Goal: Task Accomplishment & Management: Use online tool/utility

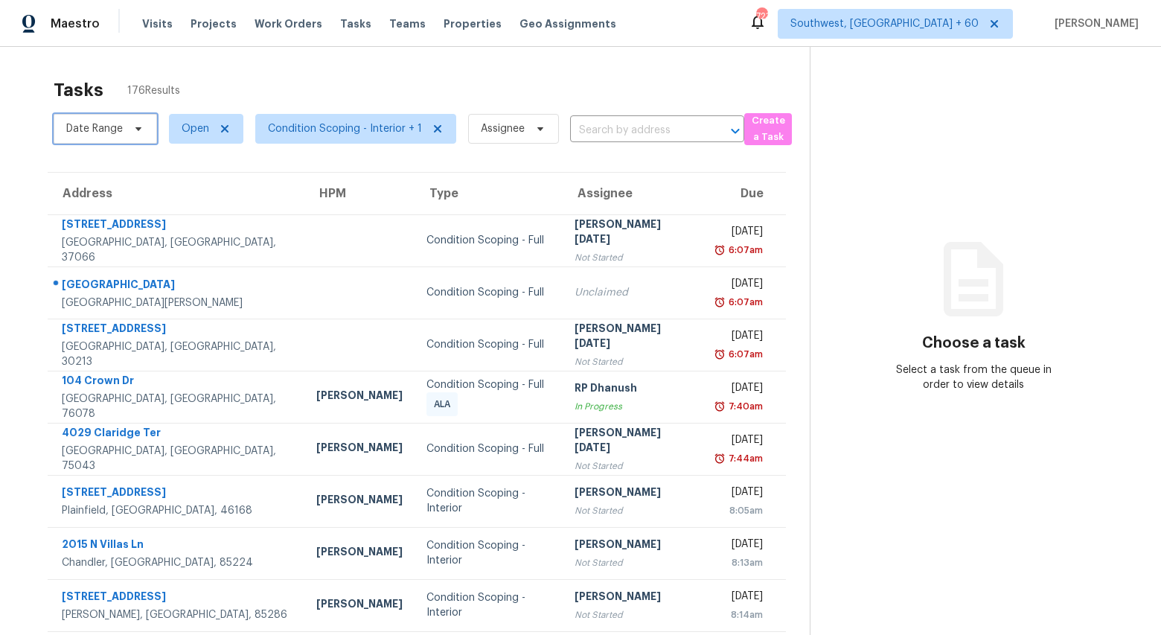
click at [122, 133] on span "Date Range" at bounding box center [105, 129] width 103 height 30
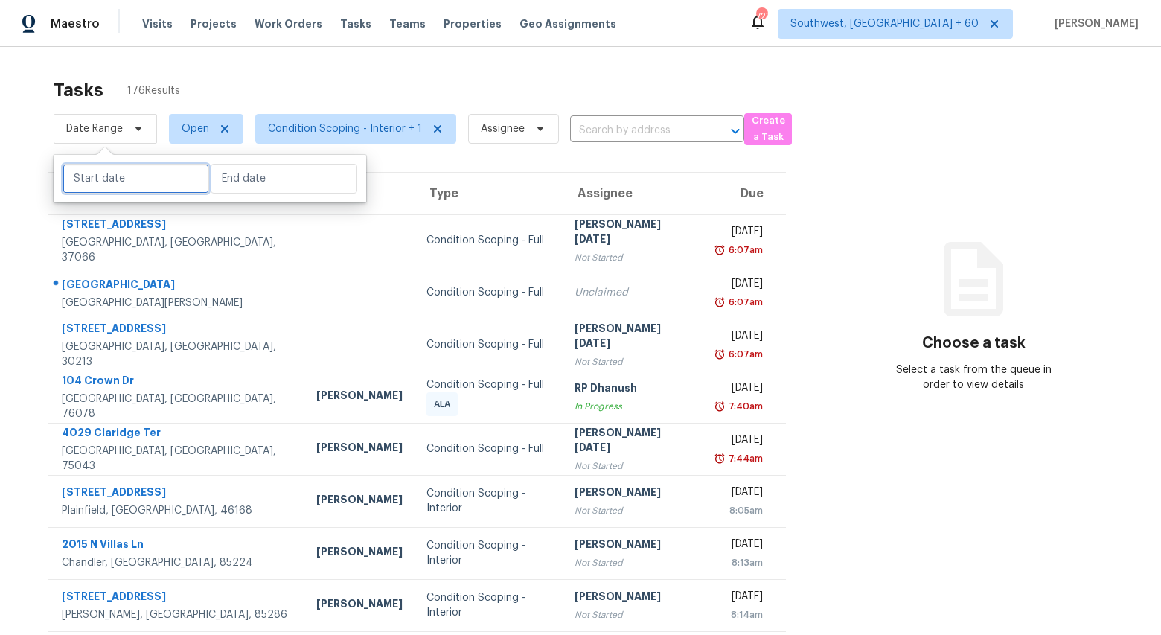
click at [113, 179] on input "text" at bounding box center [135, 179] width 147 height 30
select select "8"
select select "2025"
select select "9"
select select "2025"
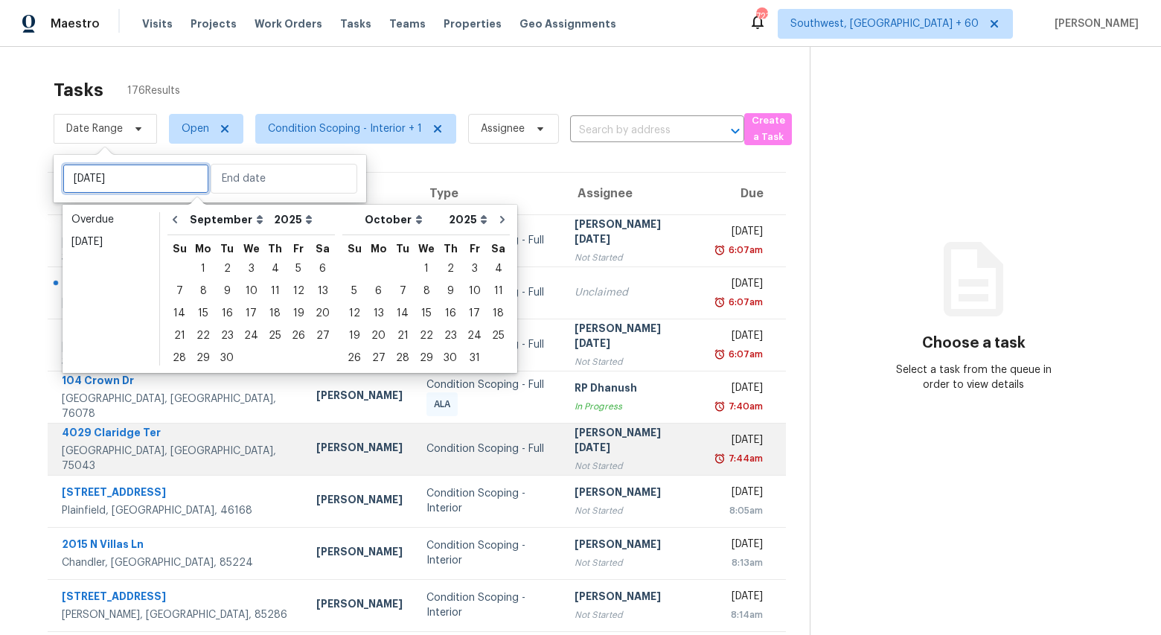
type input "Mon, Sep 29"
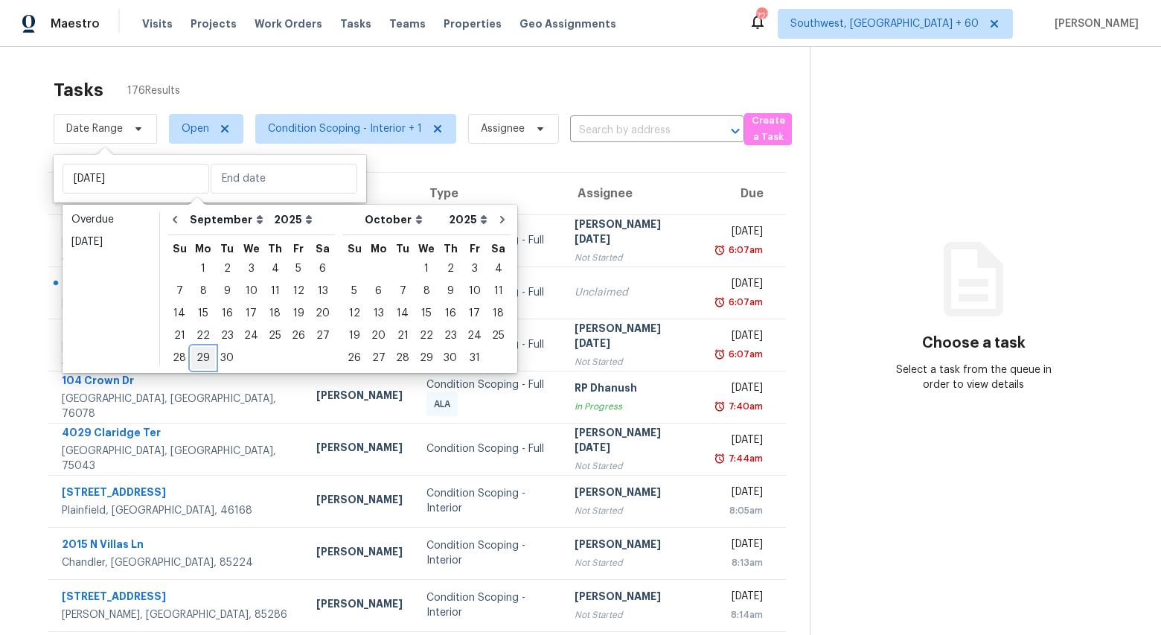
click at [195, 362] on div "29" at bounding box center [203, 357] width 24 height 21
type input "Mon, Sep 29"
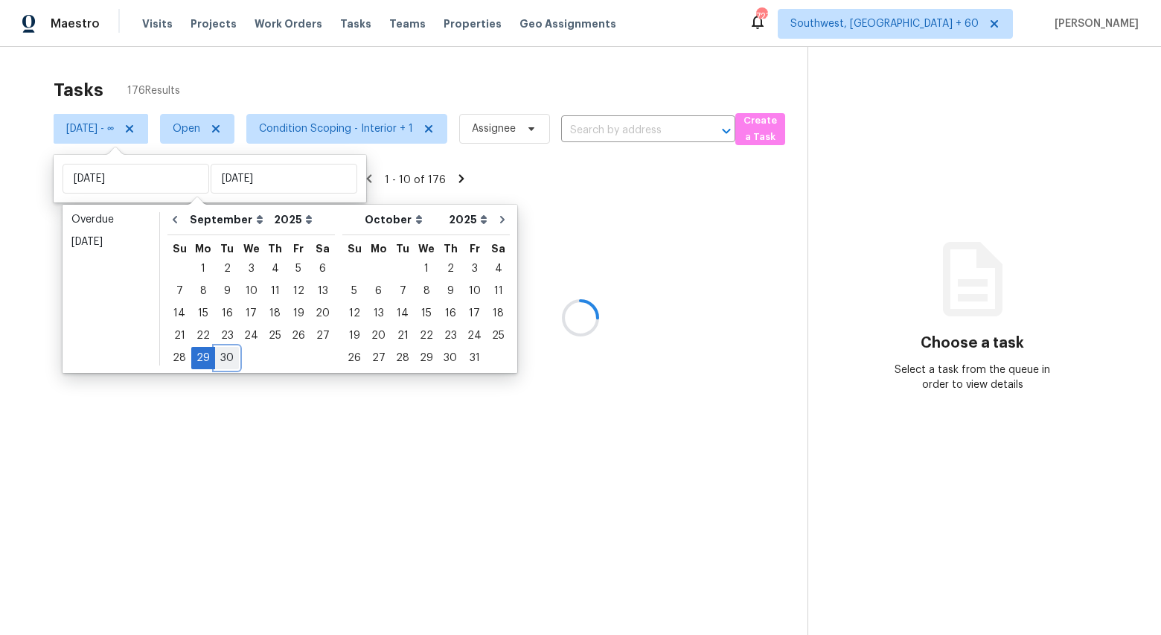
click at [228, 357] on div "30" at bounding box center [227, 357] width 24 height 21
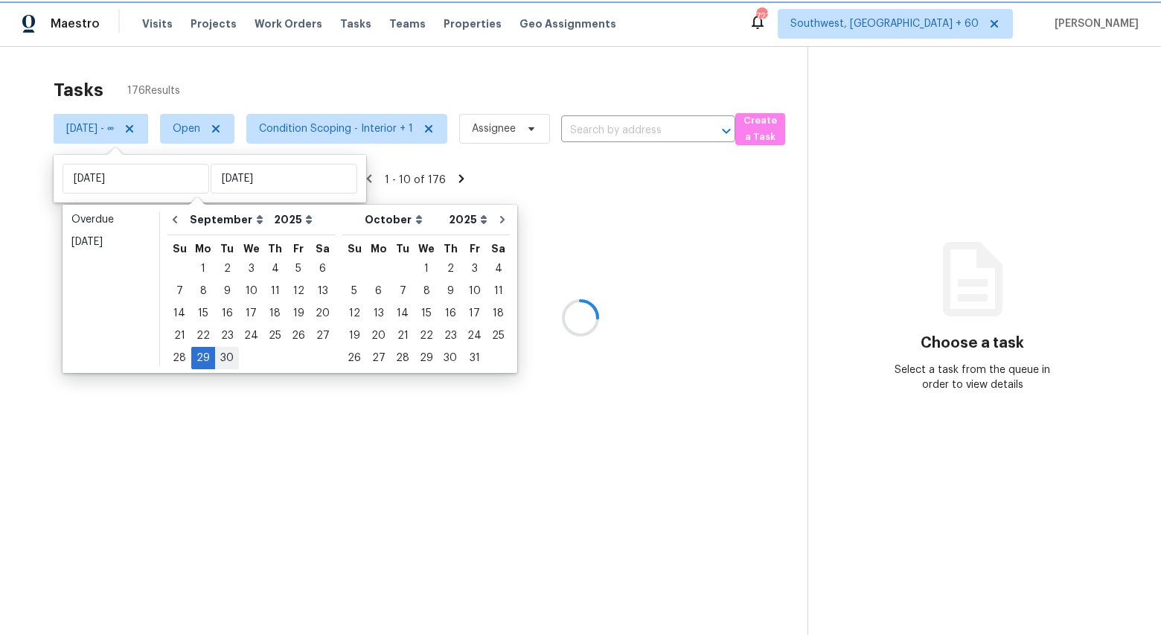
type input "Tue, Sep 30"
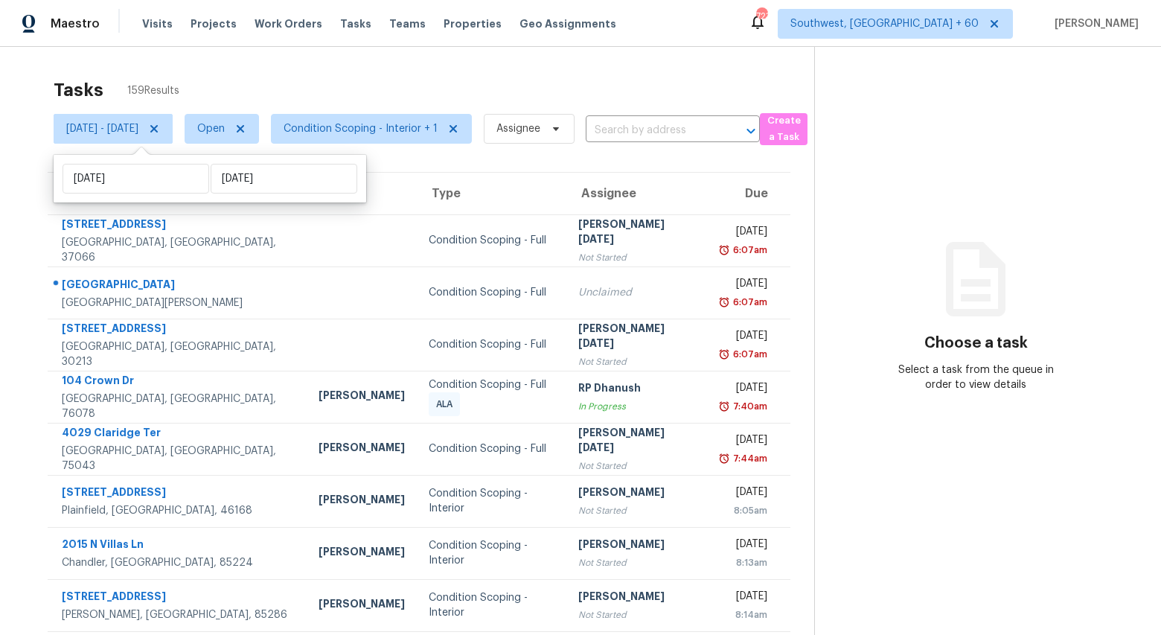
click at [283, 80] on div "Tasks 159 Results" at bounding box center [434, 90] width 760 height 39
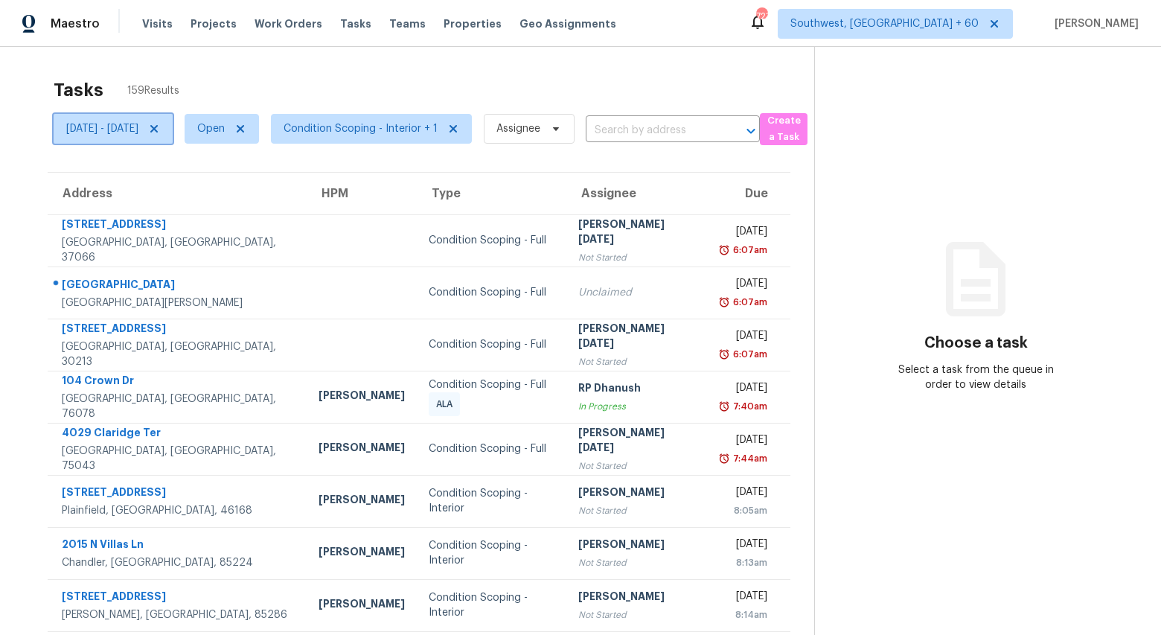
click at [138, 131] on span "[DATE] - [DATE]" at bounding box center [102, 128] width 72 height 15
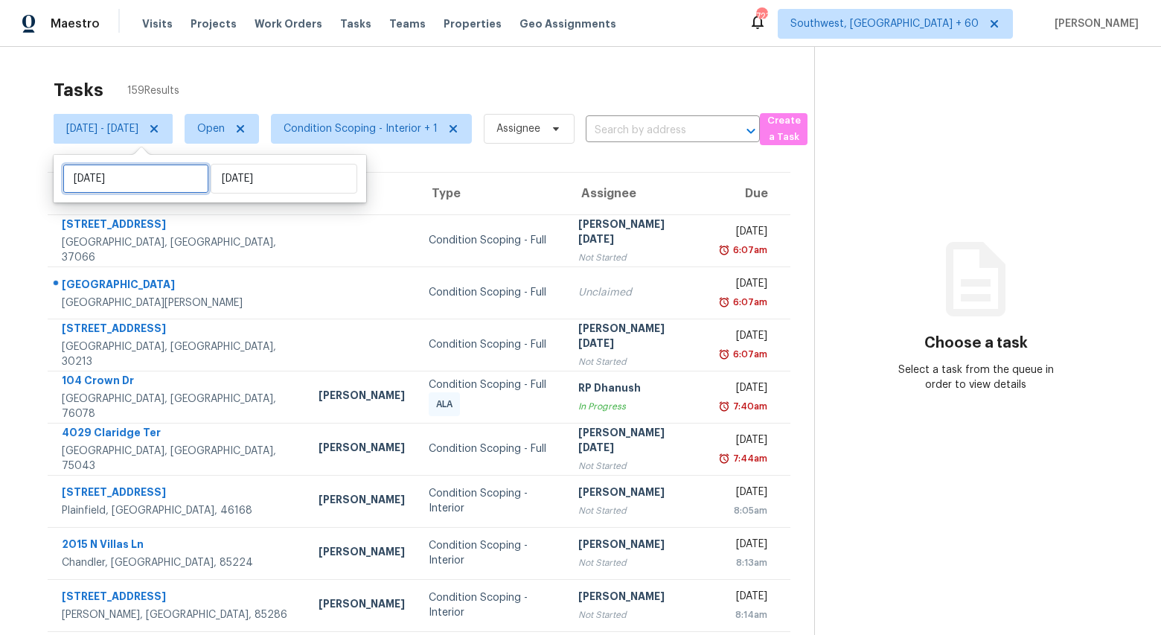
click at [169, 183] on input "Mon, Sep 29" at bounding box center [135, 179] width 147 height 30
select select "8"
select select "2025"
select select "9"
select select "2025"
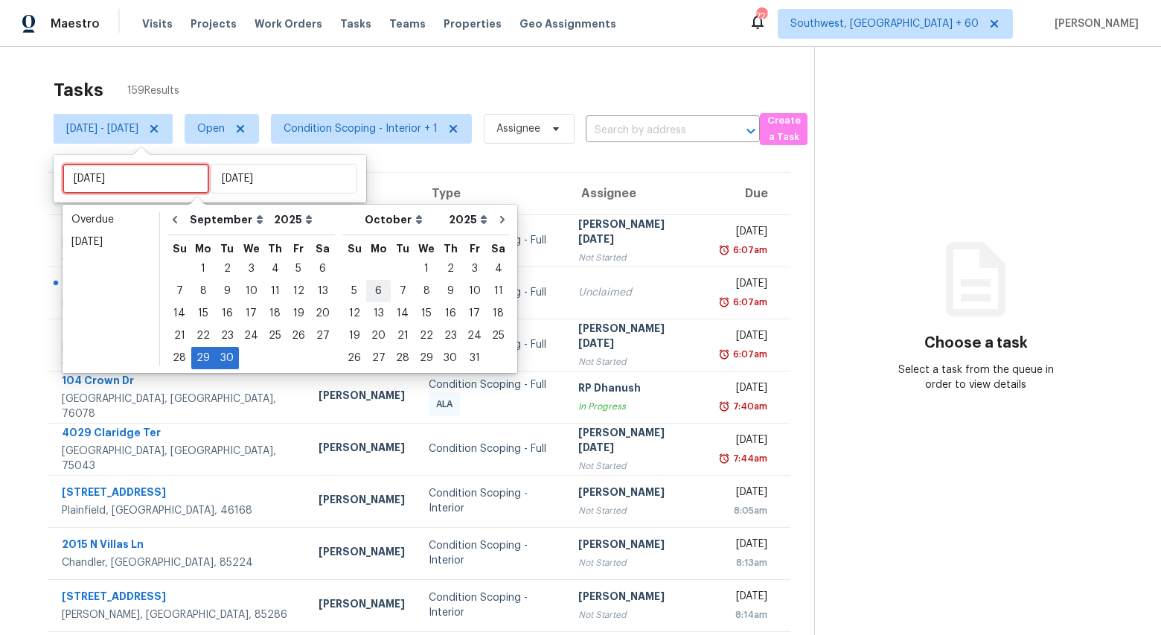
type input "Sun, Oct 05"
click at [414, 269] on div "1" at bounding box center [426, 268] width 24 height 21
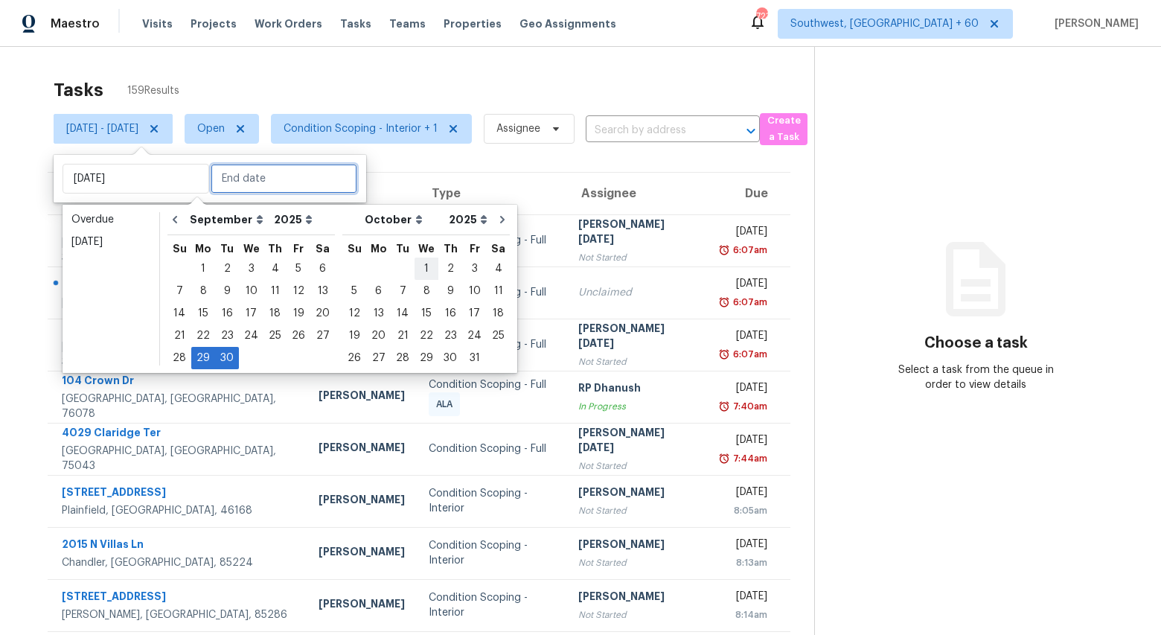
type input "Wed, Oct 01"
type input "Tue, Sep 30"
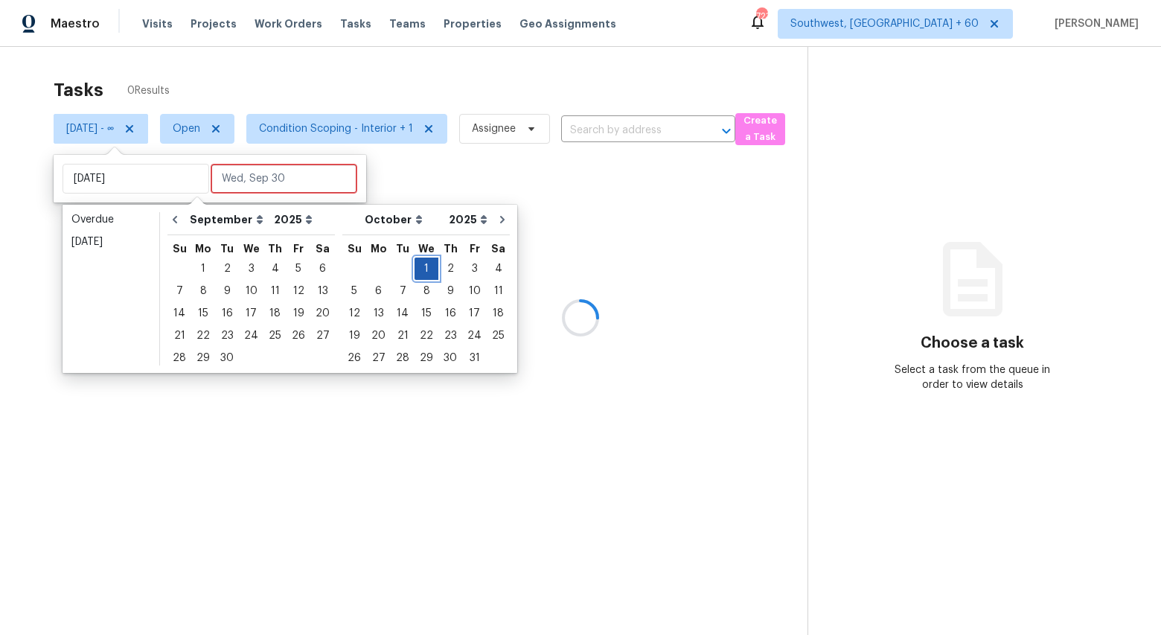
click at [414, 269] on div "1" at bounding box center [426, 268] width 24 height 21
type input "Wed, Oct 01"
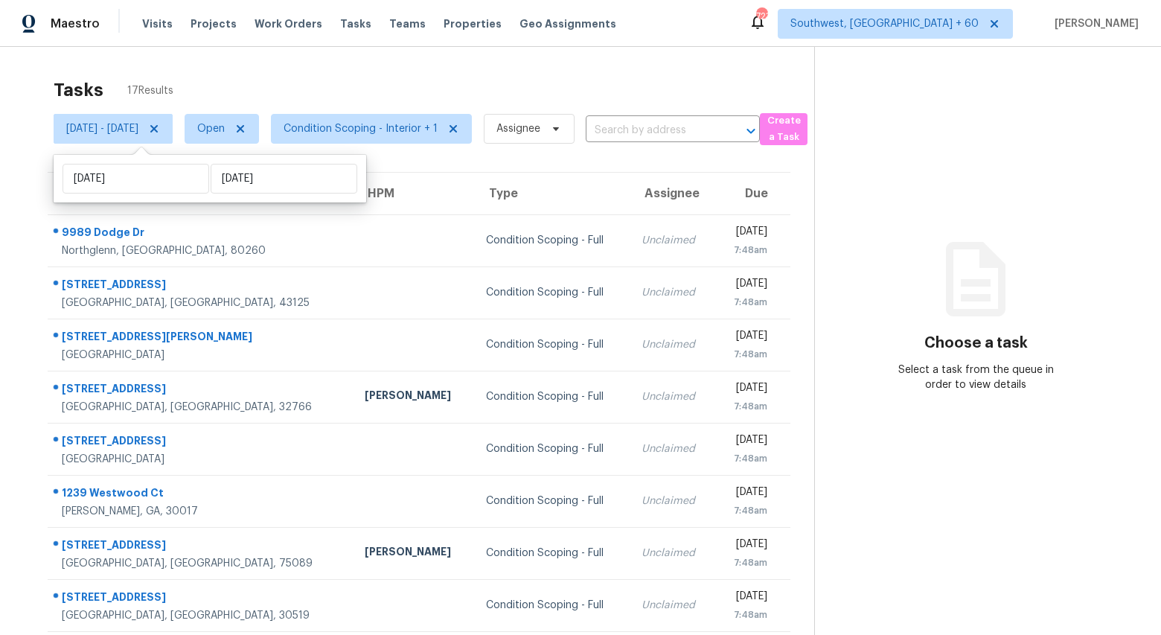
click at [222, 77] on div "Tasks 17 Results" at bounding box center [434, 90] width 760 height 39
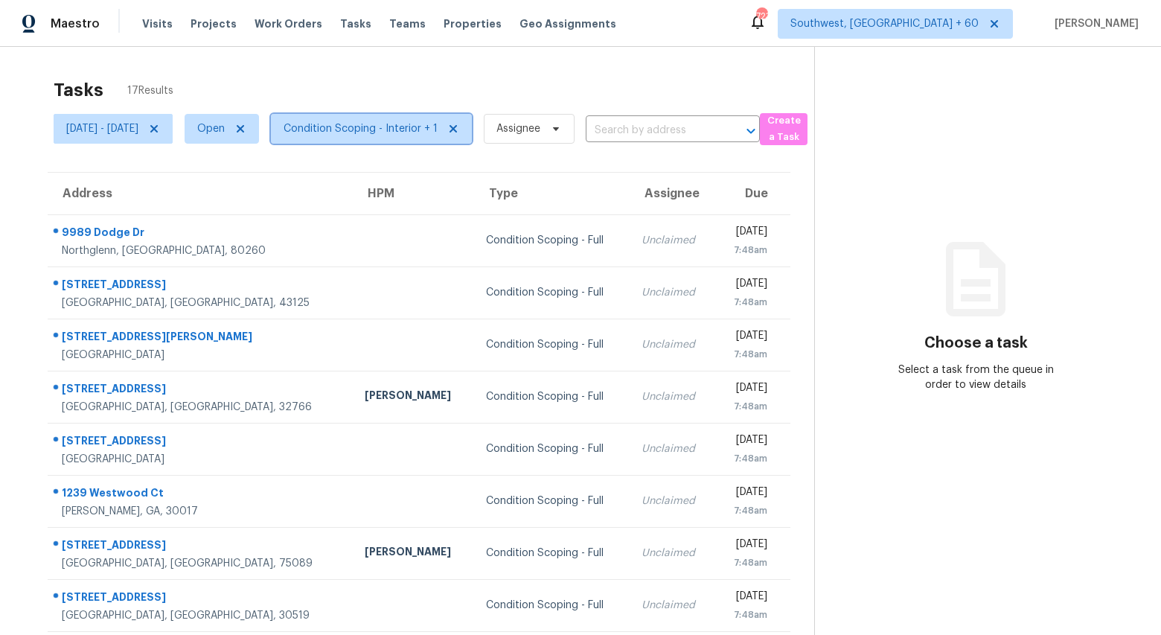
click at [408, 131] on span "Condition Scoping - Interior + 1" at bounding box center [360, 128] width 154 height 15
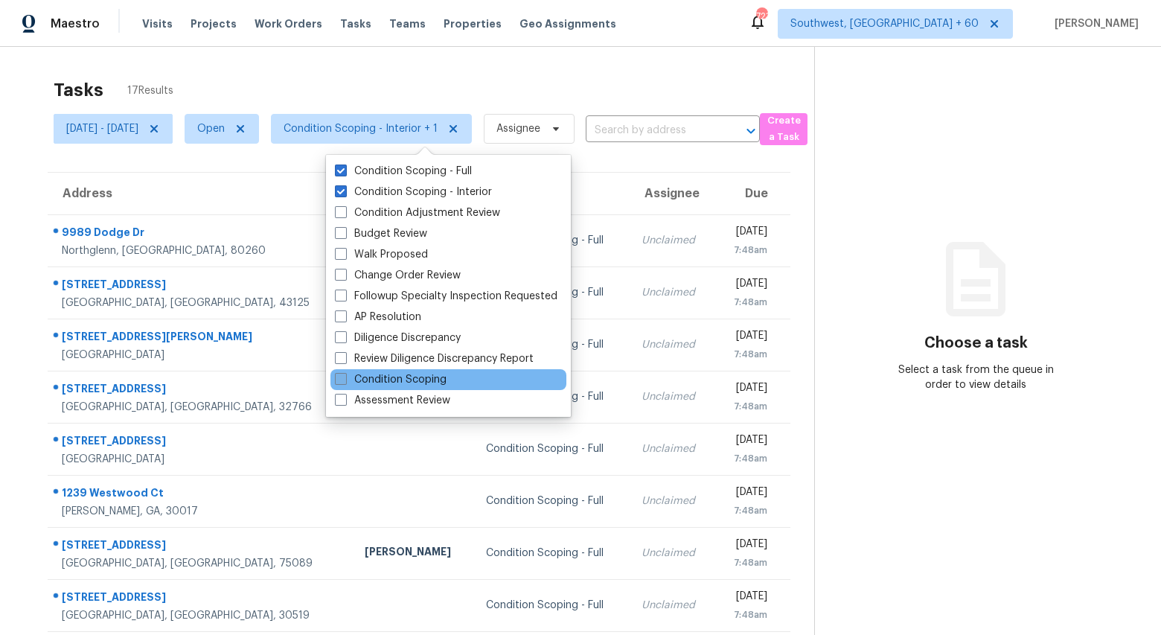
click at [399, 375] on label "Condition Scoping" at bounding box center [391, 379] width 112 height 15
click at [344, 375] on input "Condition Scoping" at bounding box center [340, 377] width 10 height 10
checkbox input "true"
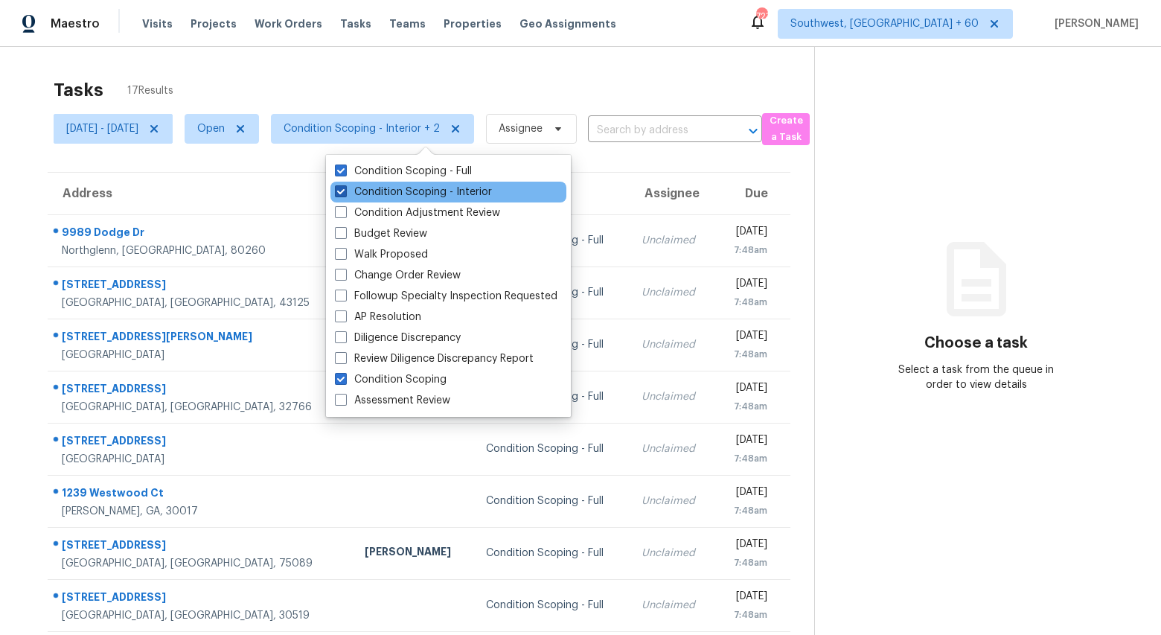
click at [376, 188] on label "Condition Scoping - Interior" at bounding box center [413, 192] width 157 height 15
click at [344, 188] on input "Condition Scoping - Interior" at bounding box center [340, 190] width 10 height 10
checkbox input "false"
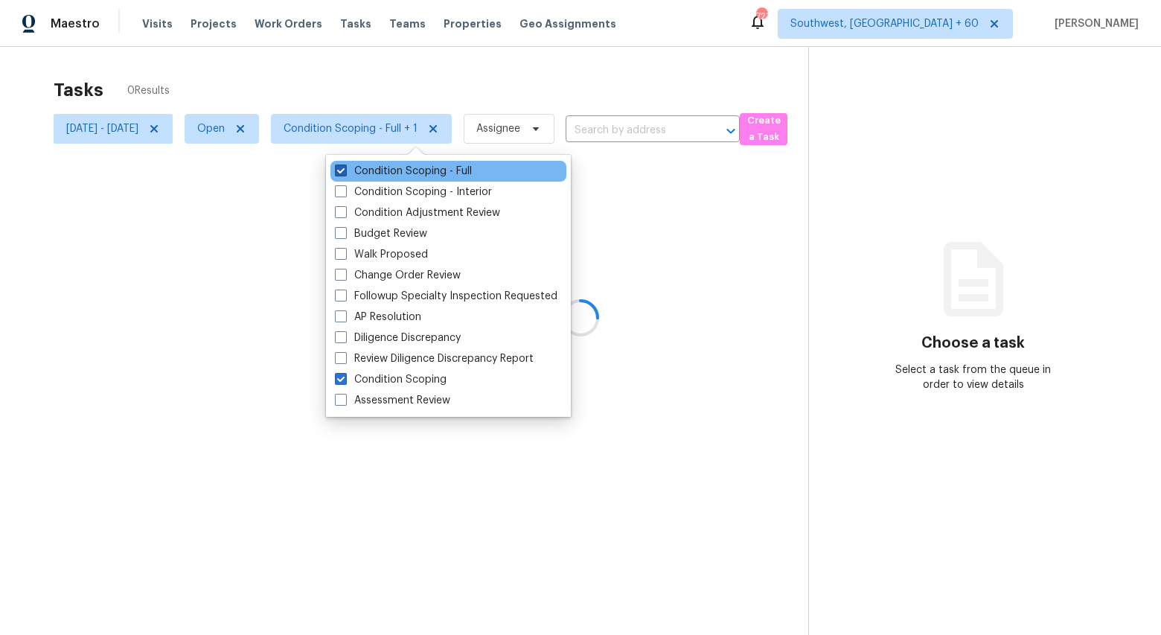
click at [371, 174] on label "Condition Scoping - Full" at bounding box center [403, 171] width 137 height 15
click at [344, 173] on input "Condition Scoping - Full" at bounding box center [340, 169] width 10 height 10
checkbox input "false"
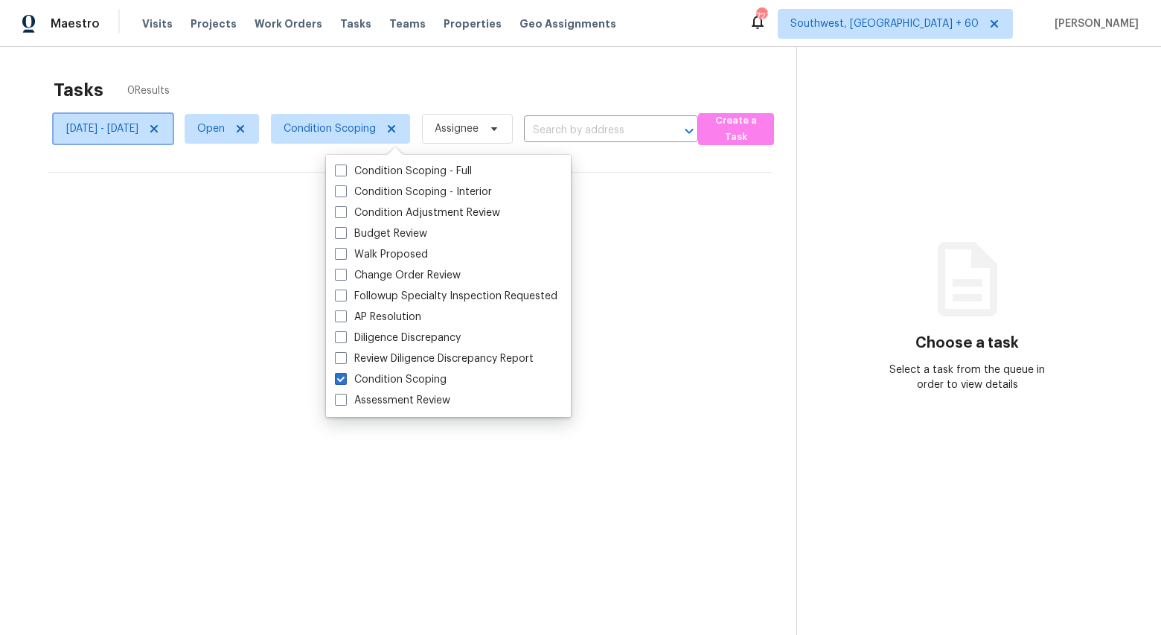
click at [160, 129] on icon at bounding box center [154, 129] width 12 height 12
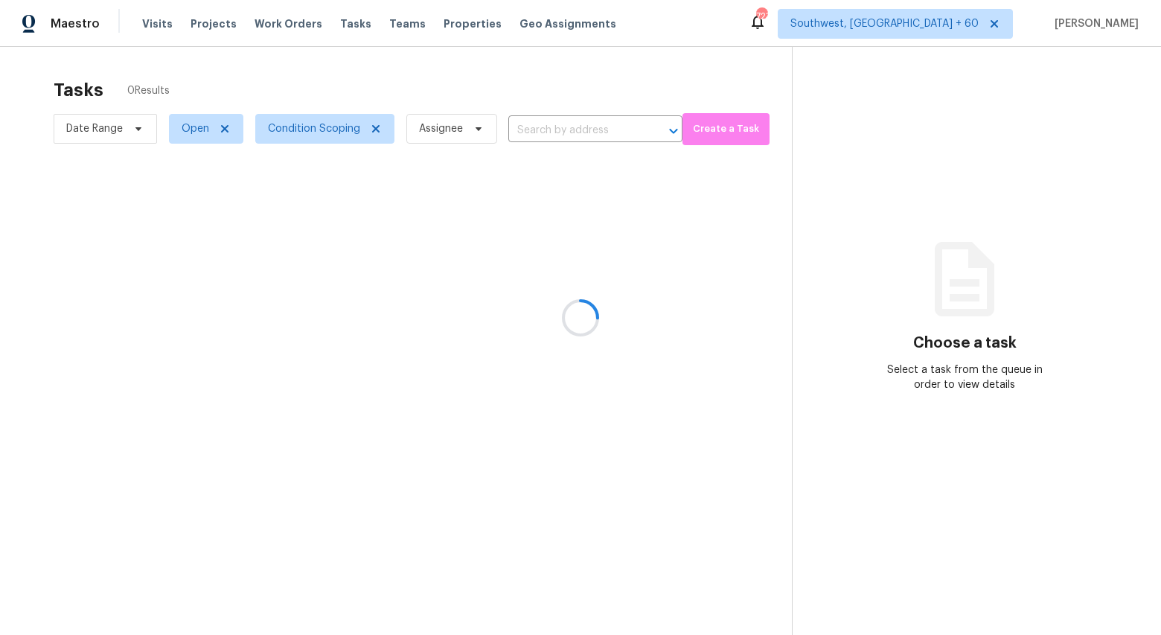
click at [283, 83] on div at bounding box center [580, 317] width 1161 height 635
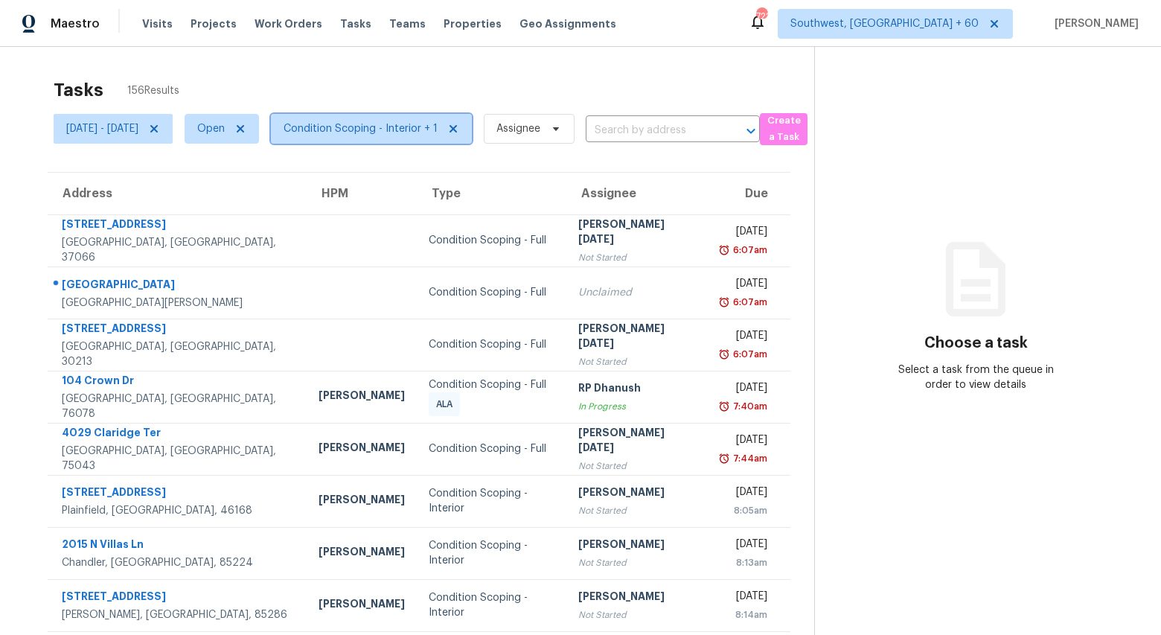
click at [403, 133] on span "Condition Scoping - Interior + 1" at bounding box center [360, 128] width 154 height 15
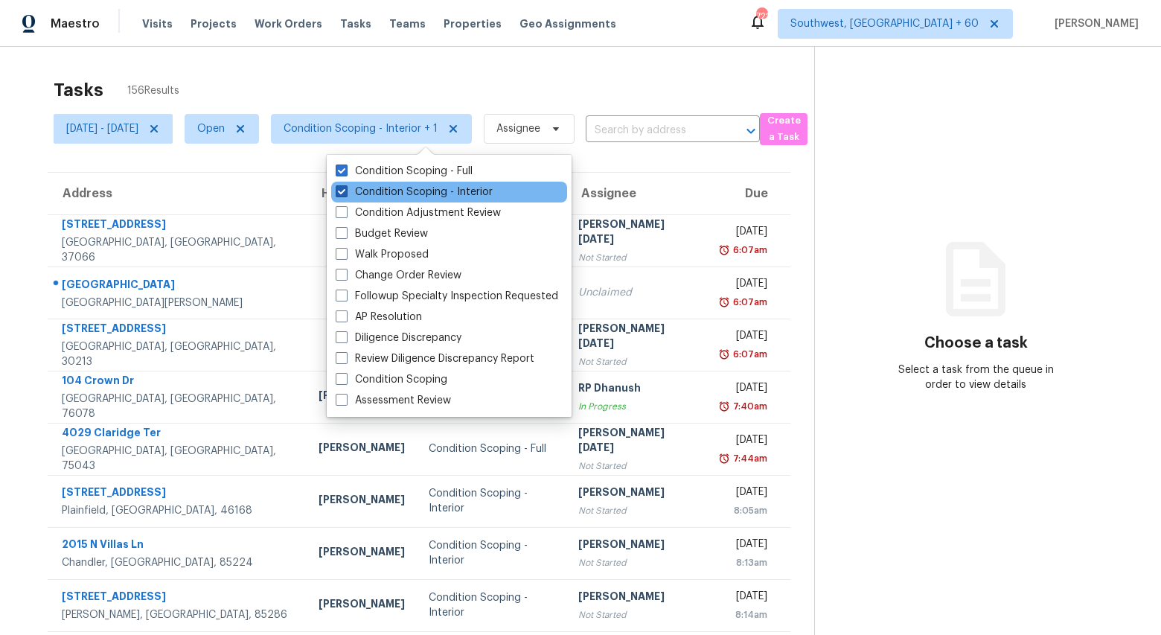
click at [397, 195] on label "Condition Scoping - Interior" at bounding box center [414, 192] width 157 height 15
click at [345, 194] on input "Condition Scoping - Interior" at bounding box center [341, 190] width 10 height 10
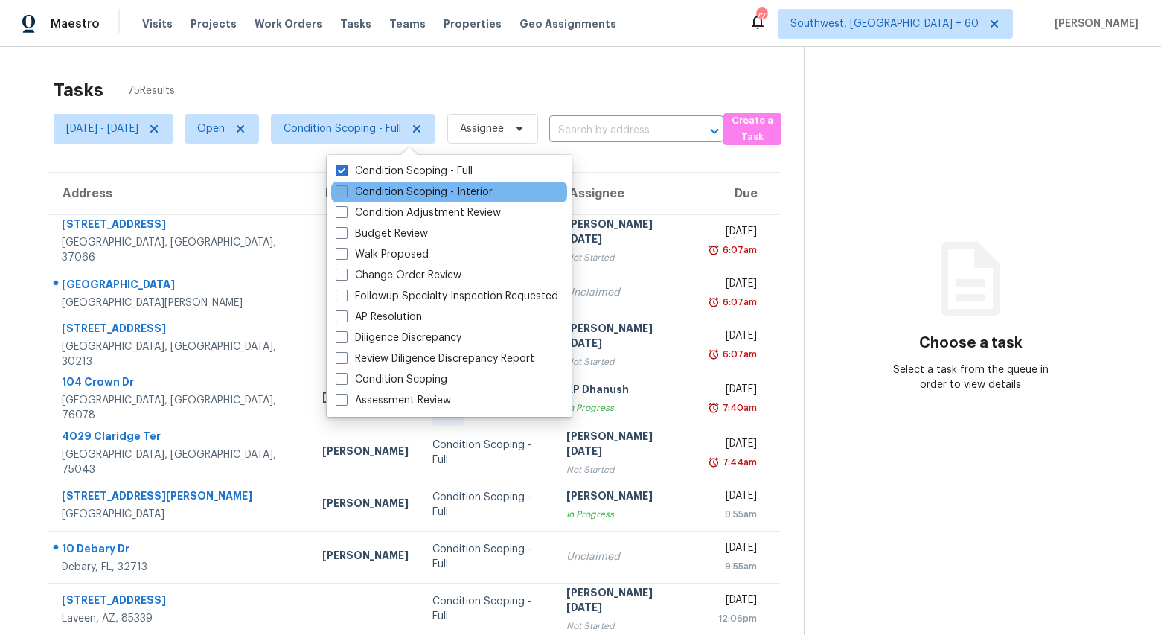
click at [397, 195] on label "Condition Scoping - Interior" at bounding box center [414, 192] width 157 height 15
click at [345, 194] on input "Condition Scoping - Interior" at bounding box center [341, 190] width 10 height 10
checkbox input "true"
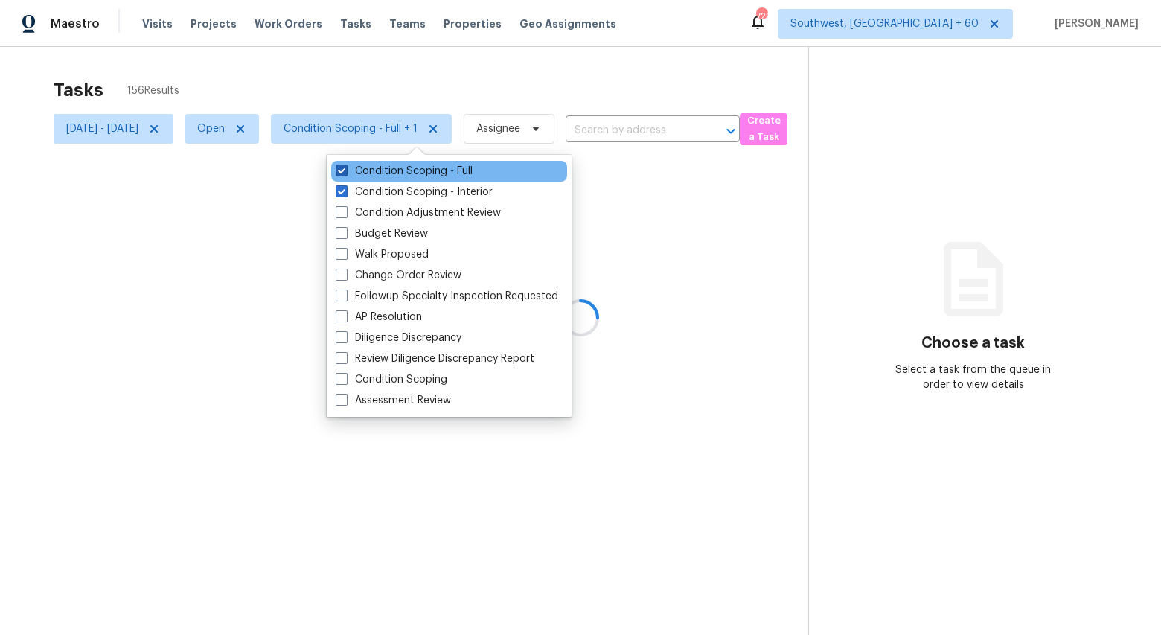
click at [394, 172] on label "Condition Scoping - Full" at bounding box center [404, 171] width 137 height 15
click at [345, 172] on input "Condition Scoping - Full" at bounding box center [341, 169] width 10 height 10
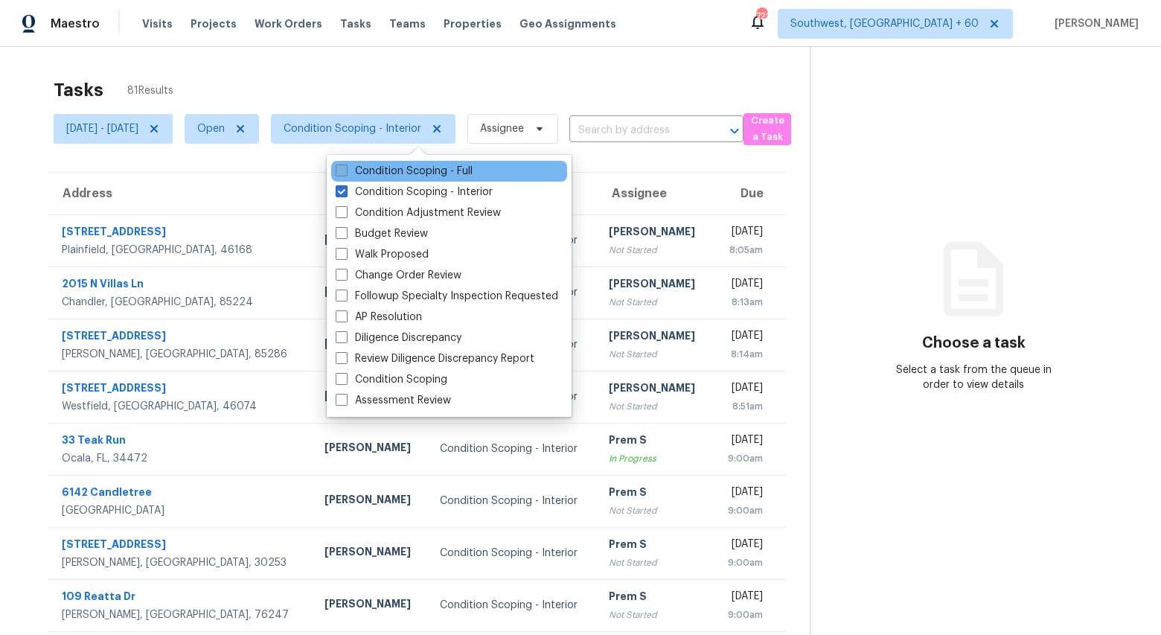
click at [365, 175] on label "Condition Scoping - Full" at bounding box center [404, 171] width 137 height 15
click at [345, 173] on input "Condition Scoping - Full" at bounding box center [341, 169] width 10 height 10
checkbox input "true"
